Goal: Information Seeking & Learning: Learn about a topic

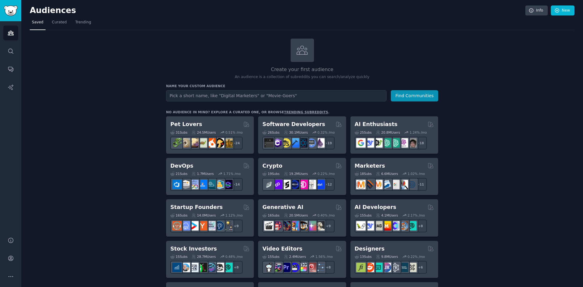
scroll to position [30, 0]
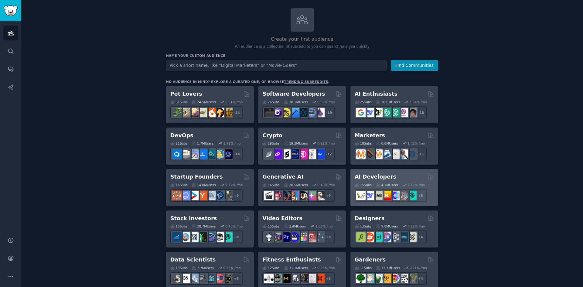
click at [386, 175] on h2 "AI Developers" at bounding box center [376, 177] width 42 height 8
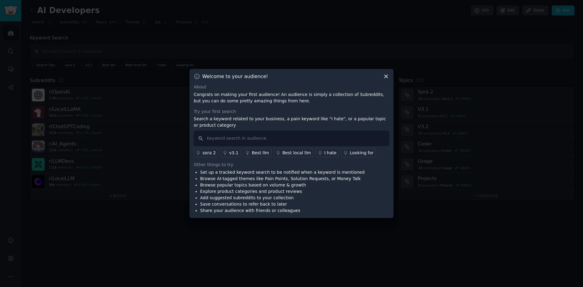
click at [384, 78] on icon at bounding box center [386, 76] width 6 height 6
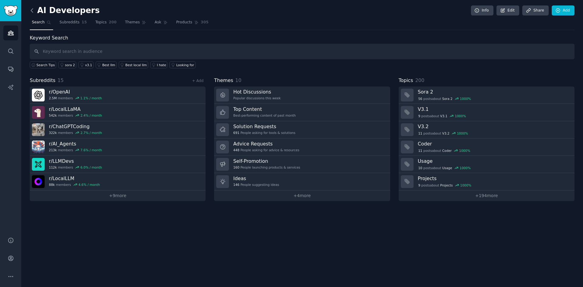
click at [34, 8] on icon at bounding box center [32, 10] width 6 height 6
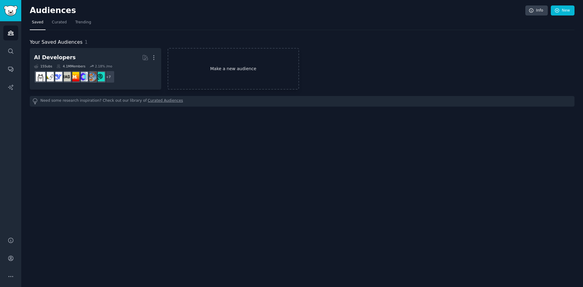
click at [225, 70] on link "Make a new audience" at bounding box center [233, 69] width 131 height 42
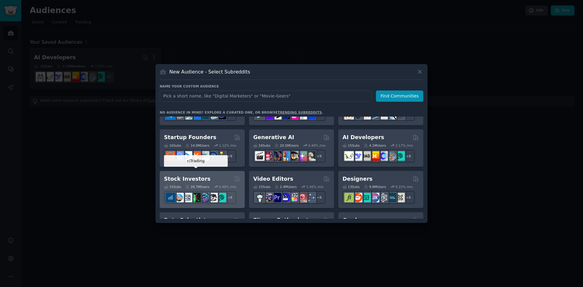
scroll to position [61, 0]
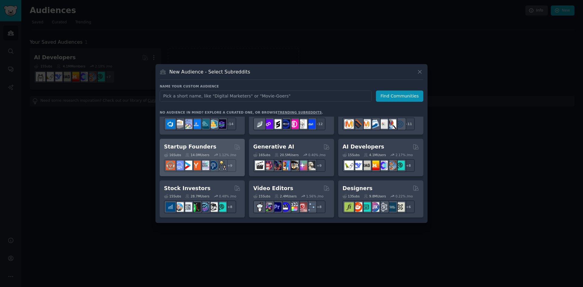
click at [220, 149] on div "Startup Founders" at bounding box center [202, 147] width 77 height 8
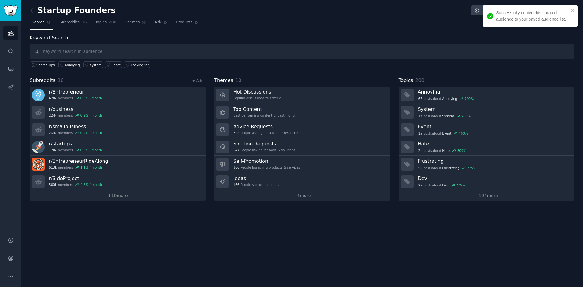
click at [34, 11] on icon at bounding box center [32, 10] width 6 height 6
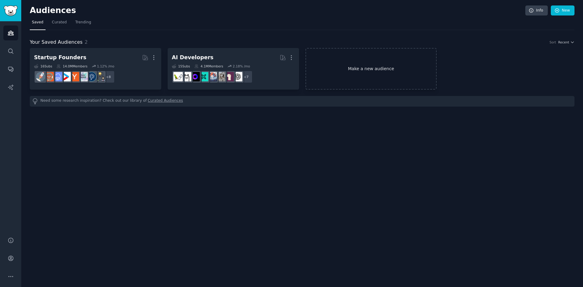
click at [357, 66] on link "Make a new audience" at bounding box center [370, 69] width 131 height 42
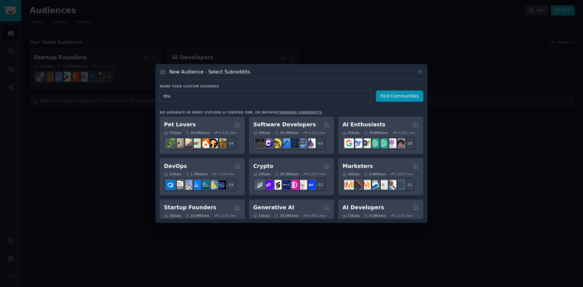
type input "ntu"
click at [278, 113] on link "trending subreddits" at bounding box center [300, 113] width 44 height 4
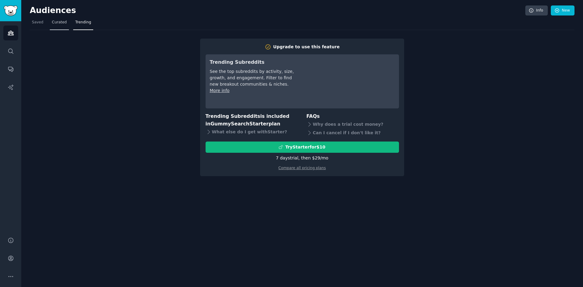
click at [56, 23] on span "Curated" at bounding box center [59, 22] width 15 height 5
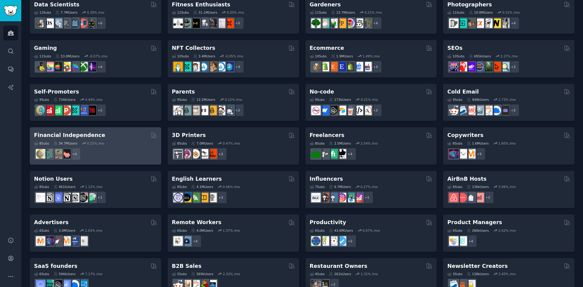
scroll to position [199, 0]
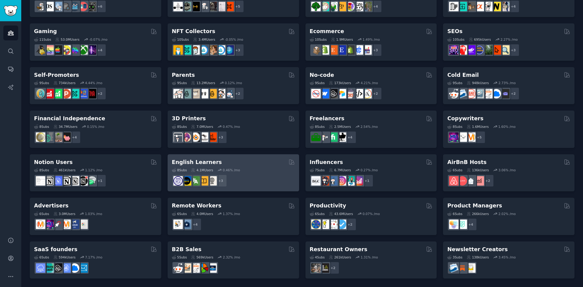
drag, startPoint x: 237, startPoint y: 172, endPoint x: 247, endPoint y: 179, distance: 11.8
click at [247, 179] on div "+ 3" at bounding box center [233, 180] width 123 height 13
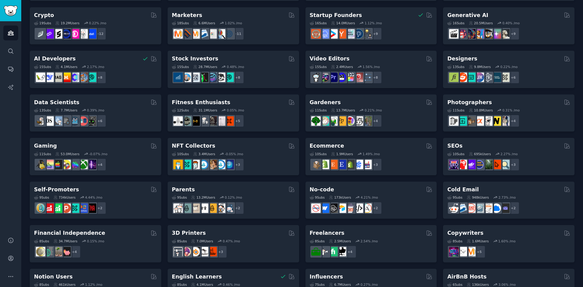
scroll to position [199, 0]
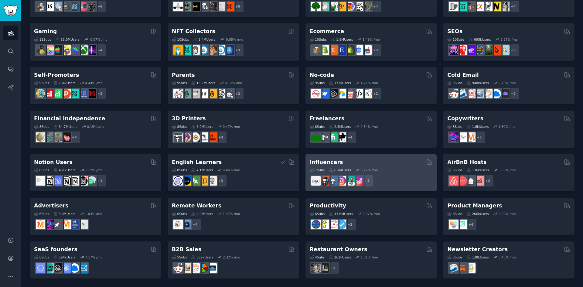
click at [378, 169] on div "7 Sub s 6.7M Users 0.27 % /mo" at bounding box center [371, 170] width 123 height 4
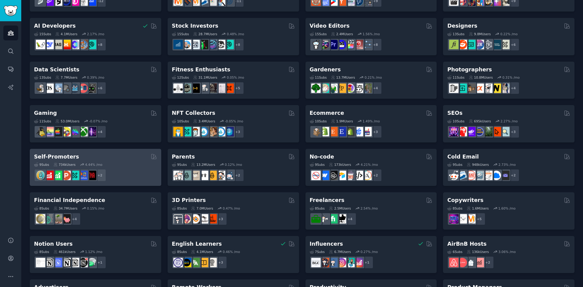
scroll to position [121, 0]
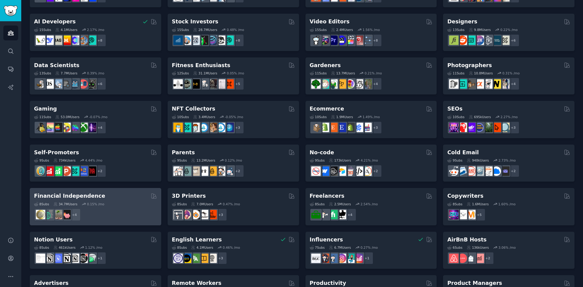
click at [126, 205] on div "8 Sub s 34.7M Users 0.15 % /mo" at bounding box center [95, 204] width 123 height 4
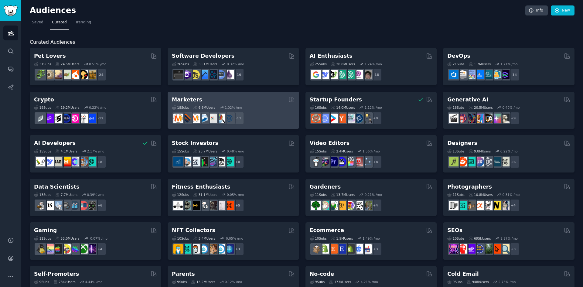
click at [240, 103] on div "18 Sub s 6.6M Users 1.02 % /mo r/MarketingResearch + 11" at bounding box center [233, 113] width 123 height 21
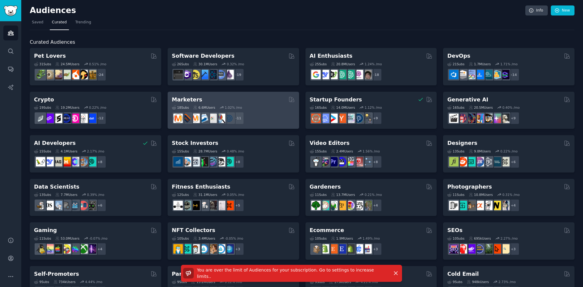
click at [240, 103] on div "18 Sub s 6.6M Users 1.02 % /mo r/MarketingResearch + 11" at bounding box center [233, 113] width 123 height 21
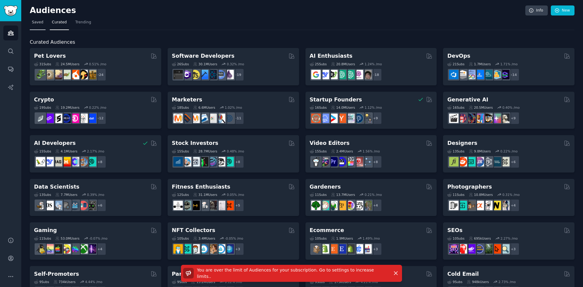
click at [44, 22] on link "Saved" at bounding box center [38, 24] width 16 height 12
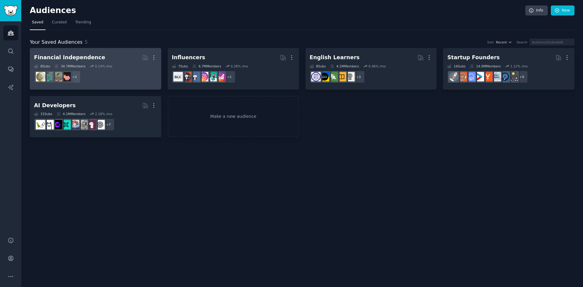
click at [117, 62] on h2 "Financial Independence More" at bounding box center [95, 57] width 123 height 11
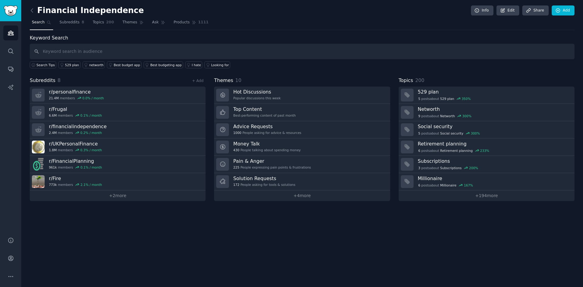
click at [184, 244] on div "Financial Independence Info Edit Share Add Search Subreddits 8 Topics 200 Theme…" at bounding box center [302, 143] width 562 height 287
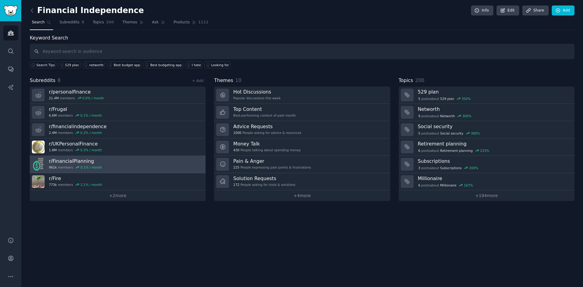
click at [159, 164] on link "r/ FinancialPlanning 961k members 0.1 % / month" at bounding box center [118, 164] width 176 height 17
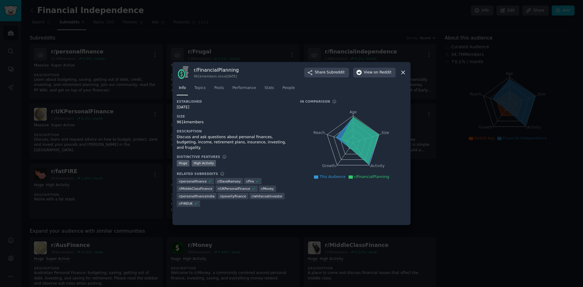
click at [511, 172] on div at bounding box center [291, 143] width 583 height 287
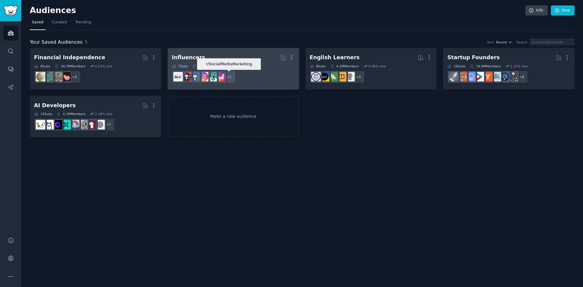
click at [228, 72] on div "+ 1" at bounding box center [229, 76] width 13 height 13
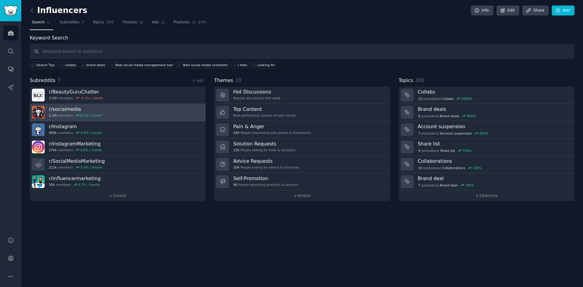
click at [158, 111] on link "r/ socialmedia 2.1M members 0.1 % / month" at bounding box center [118, 112] width 176 height 17
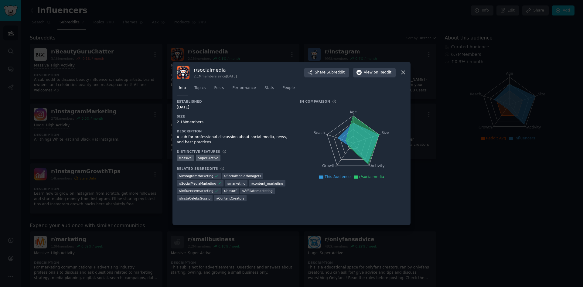
click at [443, 181] on div at bounding box center [291, 143] width 583 height 287
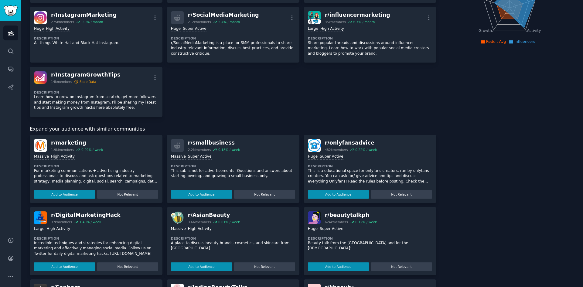
scroll to position [121, 0]
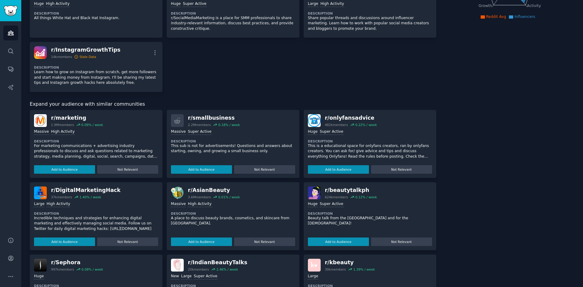
click at [193, 150] on p "This sub is not for advertisements! Questions and answers about starting, ownin…" at bounding box center [233, 148] width 124 height 11
click at [205, 117] on div "r/ smallbusiness" at bounding box center [214, 118] width 52 height 8
click at [173, 123] on div at bounding box center [177, 120] width 13 height 13
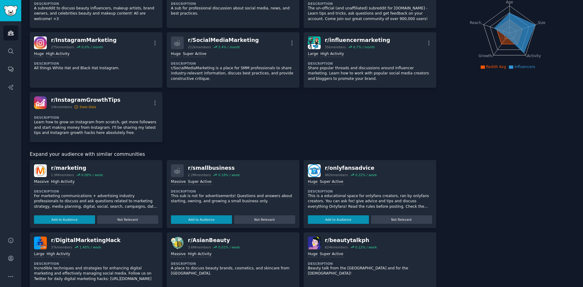
scroll to position [0, 0]
